Goal: Task Accomplishment & Management: Use online tool/utility

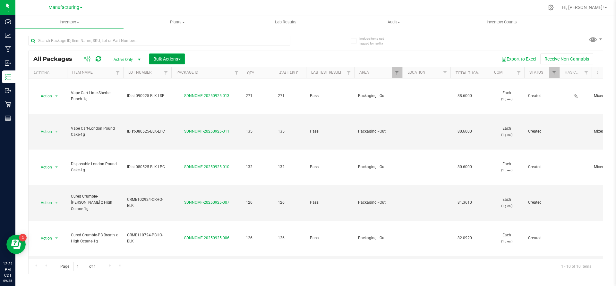
click at [175, 59] on span "Bulk Actions" at bounding box center [166, 58] width 27 height 5
click at [172, 85] on span "Add to outbound order" at bounding box center [175, 84] width 44 height 5
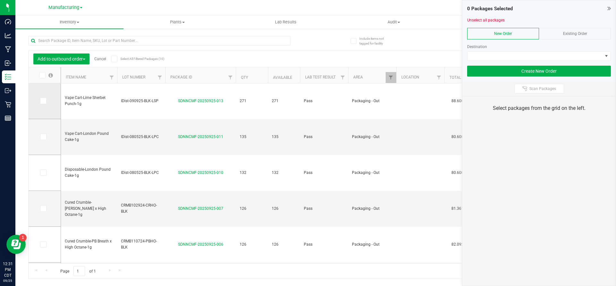
click at [45, 103] on span at bounding box center [43, 101] width 6 height 6
click at [0, 0] on input "checkbox" at bounding box center [0, 0] width 0 height 0
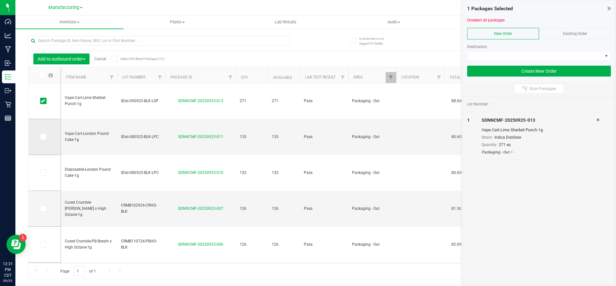
drag, startPoint x: 44, startPoint y: 138, endPoint x: 46, endPoint y: 143, distance: 5.0
click at [44, 137] on icon at bounding box center [43, 137] width 4 height 0
click at [0, 0] on input "checkbox" at bounding box center [0, 0] width 0 height 0
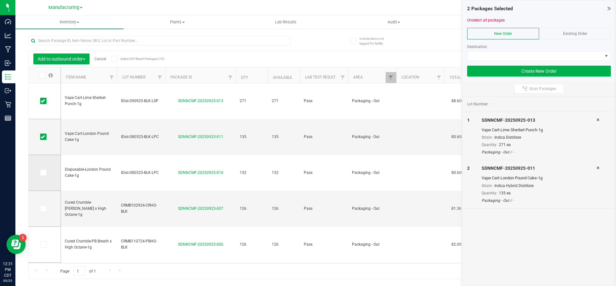
click at [42, 173] on icon at bounding box center [43, 173] width 4 height 0
click at [0, 0] on input "checkbox" at bounding box center [0, 0] width 0 height 0
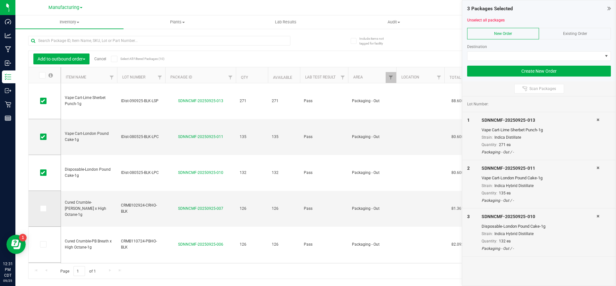
scroll to position [77, 0]
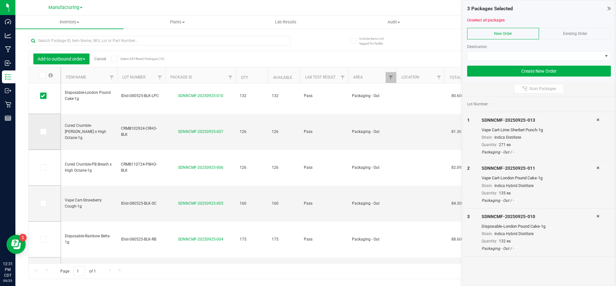
click at [42, 132] on icon at bounding box center [43, 132] width 4 height 0
click at [0, 0] on input "checkbox" at bounding box center [0, 0] width 0 height 0
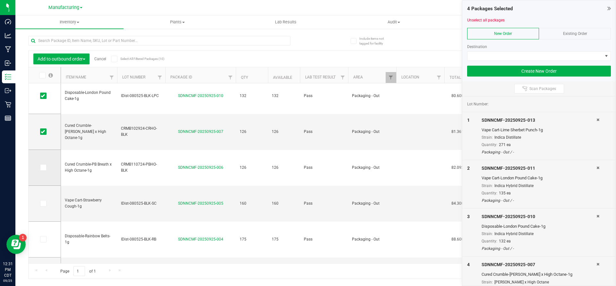
click at [43, 168] on icon at bounding box center [43, 168] width 4 height 0
click at [0, 0] on input "checkbox" at bounding box center [0, 0] width 0 height 0
click at [39, 205] on td at bounding box center [45, 204] width 32 height 36
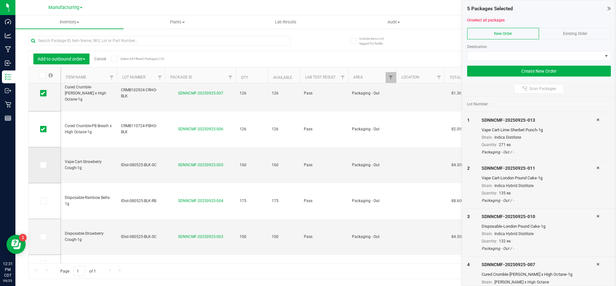
click at [45, 165] on icon at bounding box center [43, 165] width 4 height 0
click at [0, 0] on input "checkbox" at bounding box center [0, 0] width 0 height 0
click at [44, 201] on icon at bounding box center [43, 201] width 4 height 0
click at [0, 0] on input "checkbox" at bounding box center [0, 0] width 0 height 0
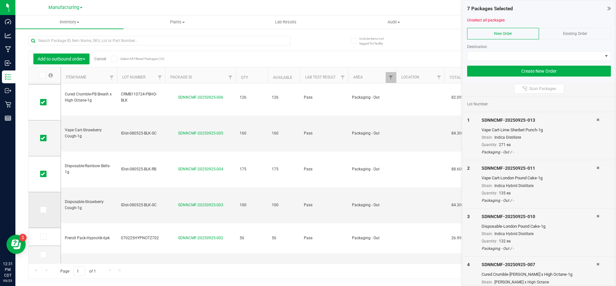
click at [42, 210] on icon at bounding box center [43, 210] width 4 height 0
click at [0, 0] on input "checkbox" at bounding box center [0, 0] width 0 height 0
drag, startPoint x: 41, startPoint y: 238, endPoint x: 44, endPoint y: 248, distance: 10.0
click at [42, 239] on span at bounding box center [43, 237] width 6 height 6
click at [43, 255] on icon at bounding box center [43, 255] width 4 height 0
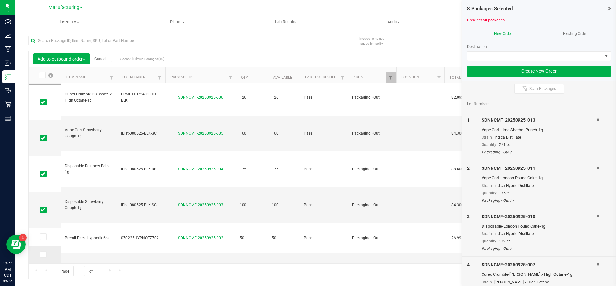
click at [0, 0] on input "checkbox" at bounding box center [0, 0] width 0 height 0
click at [45, 238] on span at bounding box center [43, 237] width 6 height 6
click at [0, 0] on input "checkbox" at bounding box center [0, 0] width 0 height 0
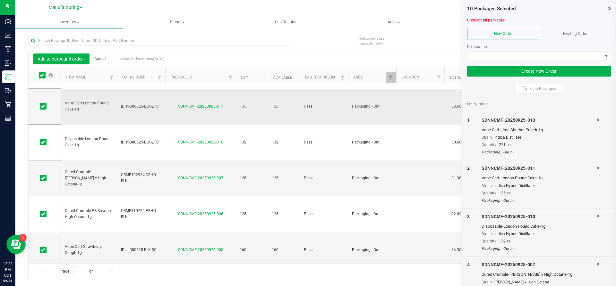
scroll to position [0, 0]
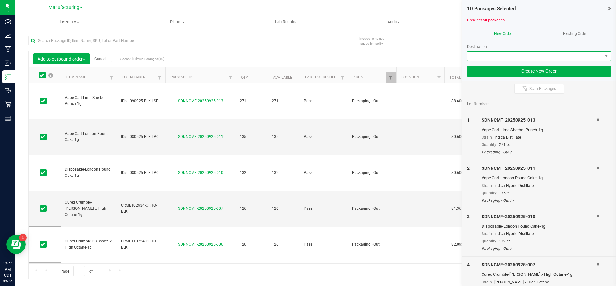
click at [502, 54] on span at bounding box center [534, 56] width 135 height 9
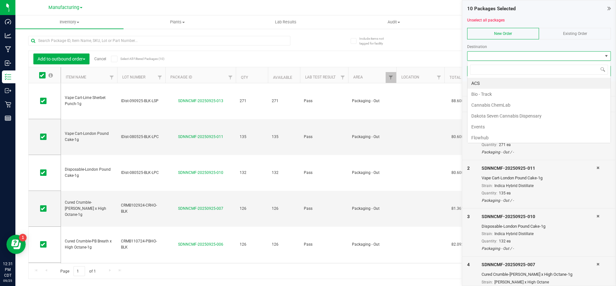
scroll to position [10, 144]
click at [485, 138] on li "Flowhub" at bounding box center [538, 137] width 143 height 11
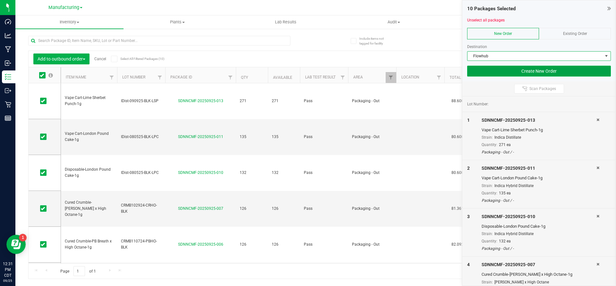
click at [521, 69] on button "Create New Order" at bounding box center [539, 71] width 144 height 11
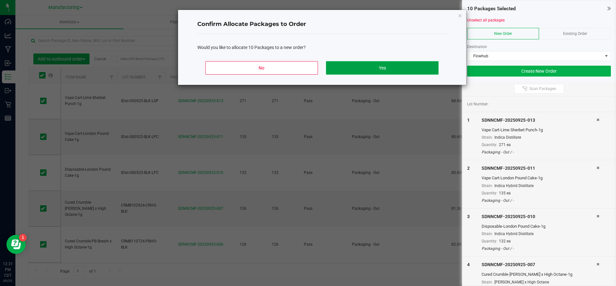
click at [355, 67] on button "Yes" at bounding box center [382, 67] width 112 height 13
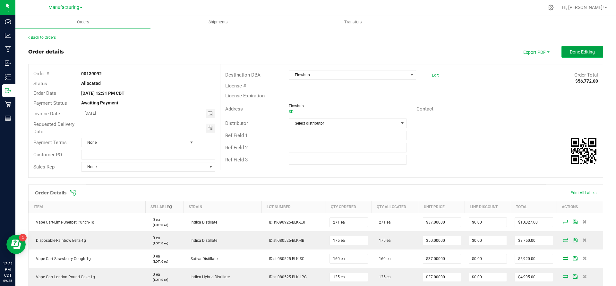
click at [578, 50] on span "Done Editing" at bounding box center [582, 51] width 25 height 5
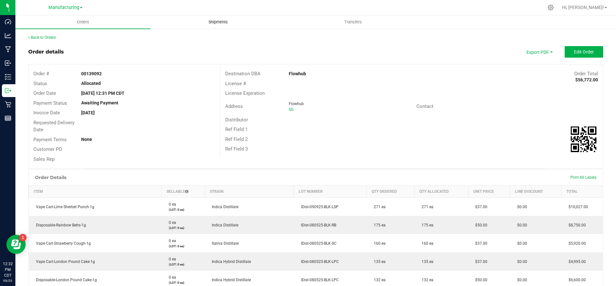
click at [216, 23] on span "Shipments" at bounding box center [218, 22] width 37 height 6
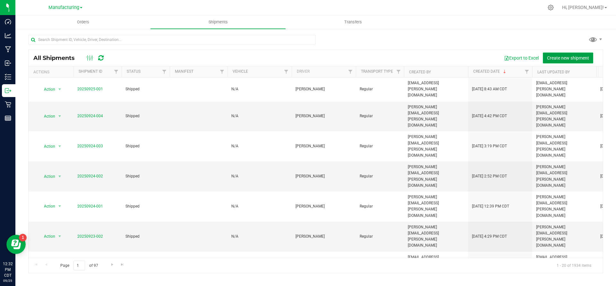
click at [564, 59] on span "Create new shipment" at bounding box center [568, 57] width 42 height 5
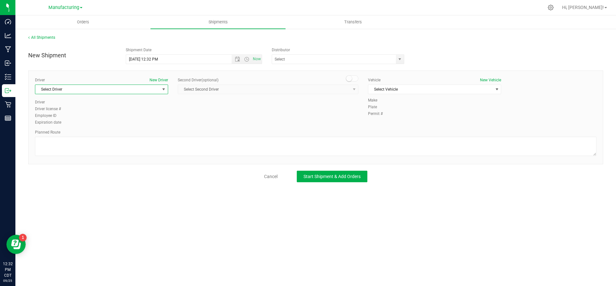
click at [134, 93] on span "Select Driver" at bounding box center [97, 89] width 124 height 9
click at [63, 164] on span "[PERSON_NAME]" at bounding box center [53, 164] width 29 height 8
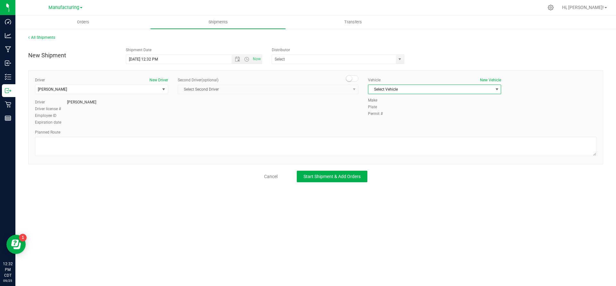
click at [405, 90] on span "Select Vehicle" at bounding box center [430, 89] width 124 height 9
click at [385, 98] on li "N/A" at bounding box center [434, 101] width 132 height 10
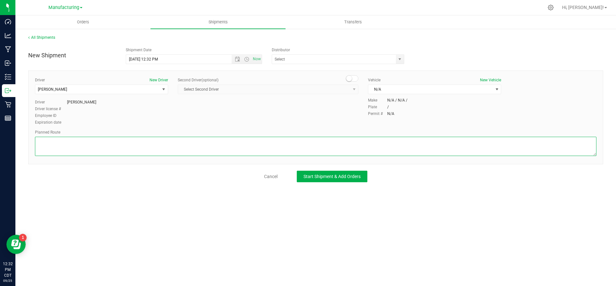
click at [83, 143] on textarea at bounding box center [315, 146] width 561 height 19
type textarea "Packaging to Stock Room/Flowhub"
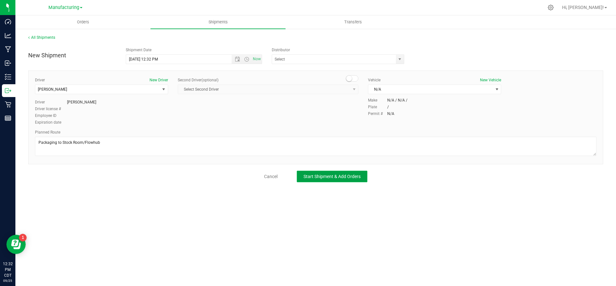
click at [315, 178] on span "Start Shipment & Add Orders" at bounding box center [331, 176] width 57 height 5
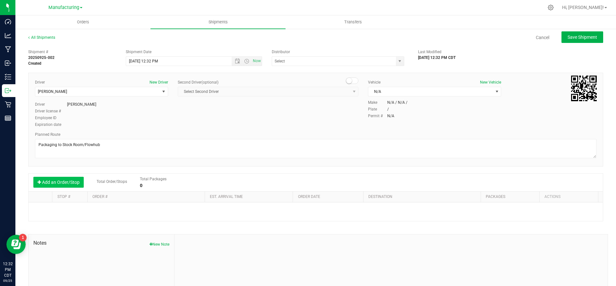
click at [60, 183] on button "Add an Order/Stop" at bounding box center [58, 182] width 50 height 11
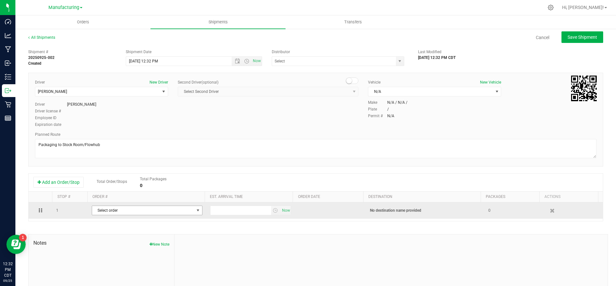
click at [118, 213] on span "Select order" at bounding box center [143, 210] width 102 height 9
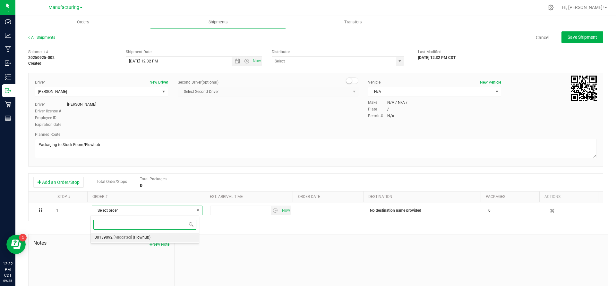
click at [122, 235] on span "[Allocated]" at bounding box center [123, 238] width 18 height 8
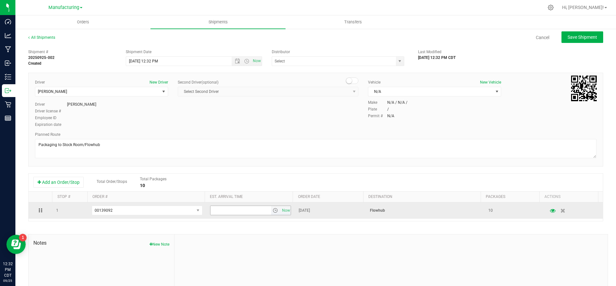
click at [275, 211] on span "select" at bounding box center [275, 210] width 9 height 9
click at [282, 209] on span "Now" at bounding box center [285, 210] width 11 height 9
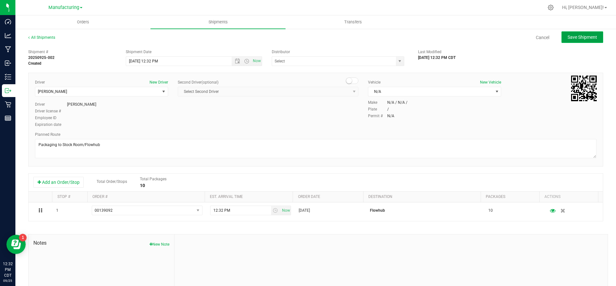
click at [571, 35] on span "Save Shipment" at bounding box center [582, 37] width 30 height 5
type input "[DATE] 5:32 PM"
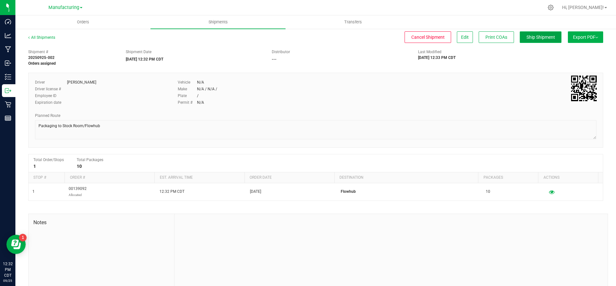
click at [525, 43] on button "Ship Shipment" at bounding box center [541, 37] width 42 height 12
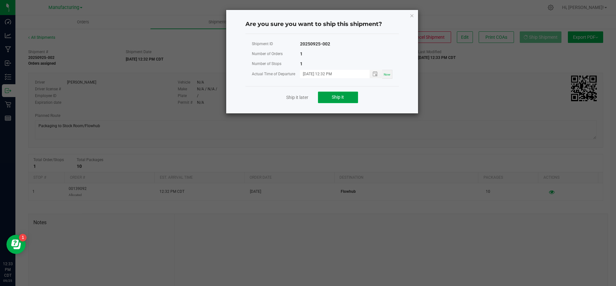
click at [340, 98] on span "Ship it" at bounding box center [338, 97] width 12 height 5
